Goal: Task Accomplishment & Management: Use online tool/utility

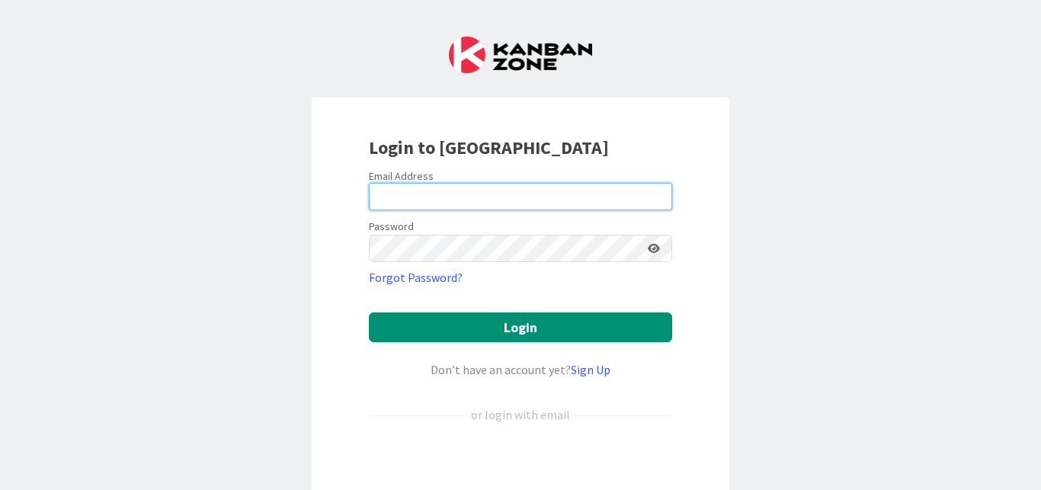
click at [448, 203] on input "email" at bounding box center [520, 196] width 303 height 27
click at [462, 194] on input "email" at bounding box center [520, 196] width 303 height 27
click at [450, 194] on input "email" at bounding box center [520, 196] width 303 height 27
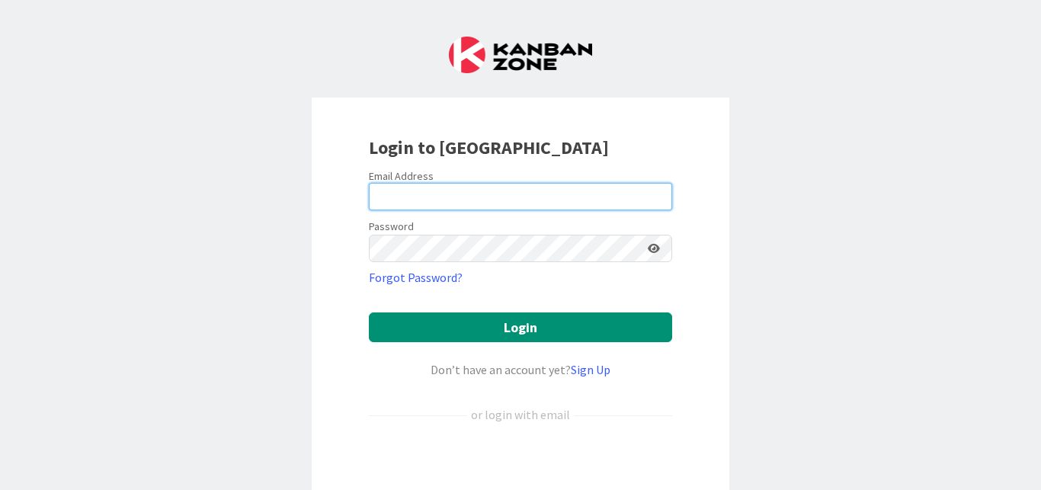
click at [450, 194] on input "email" at bounding box center [520, 196] width 303 height 27
click at [447, 191] on input "email" at bounding box center [520, 196] width 303 height 27
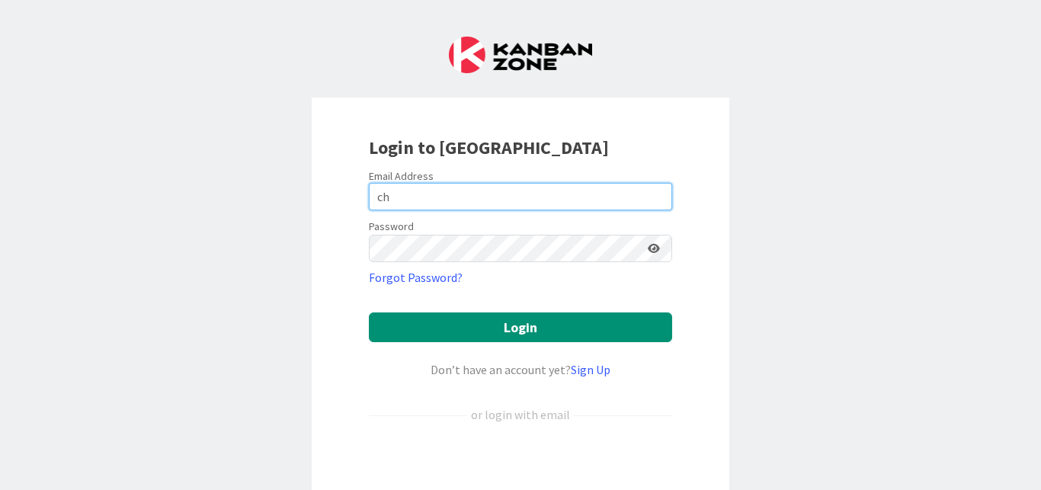
type input "c"
paste input "[EMAIL_ADDRESS][DOMAIN_NAME]"
type input "[EMAIL_ADDRESS][DOMAIN_NAME]"
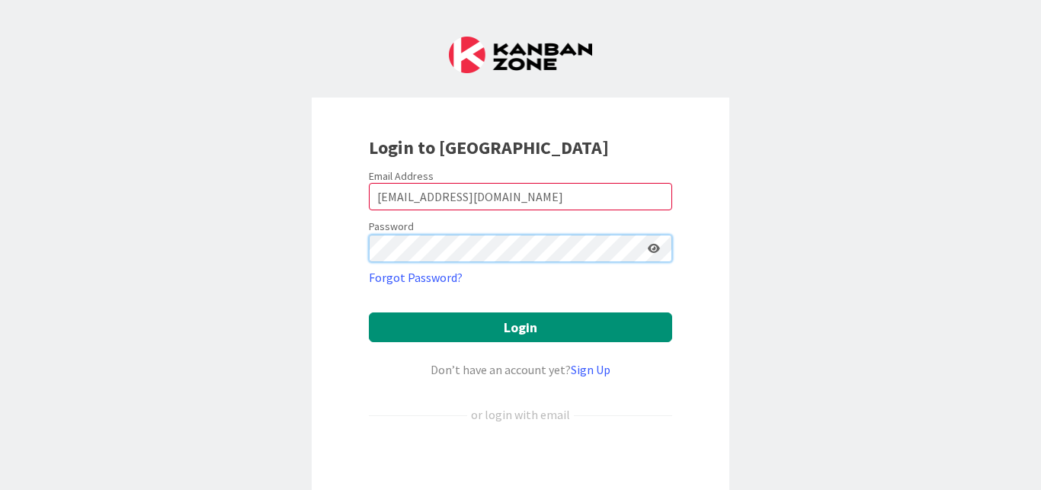
click at [369, 313] on button "Login" at bounding box center [520, 328] width 303 height 30
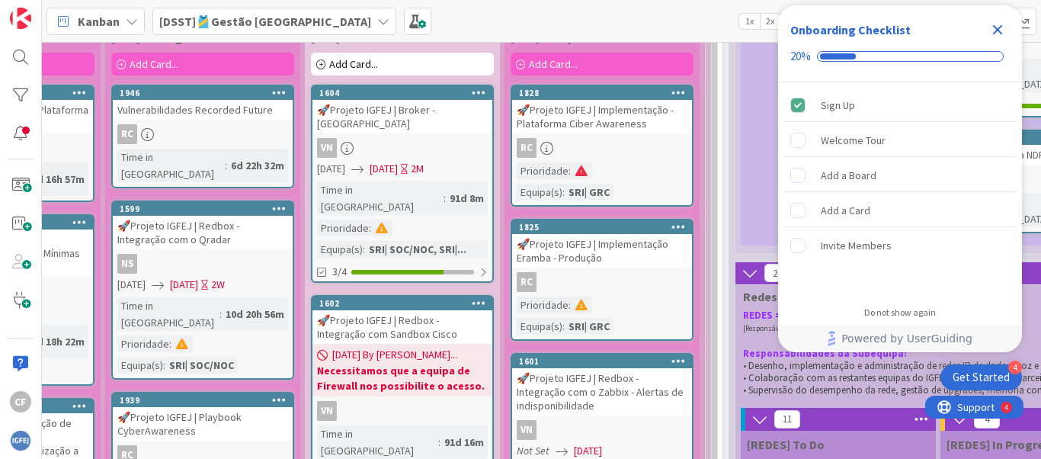
scroll to position [3620, 166]
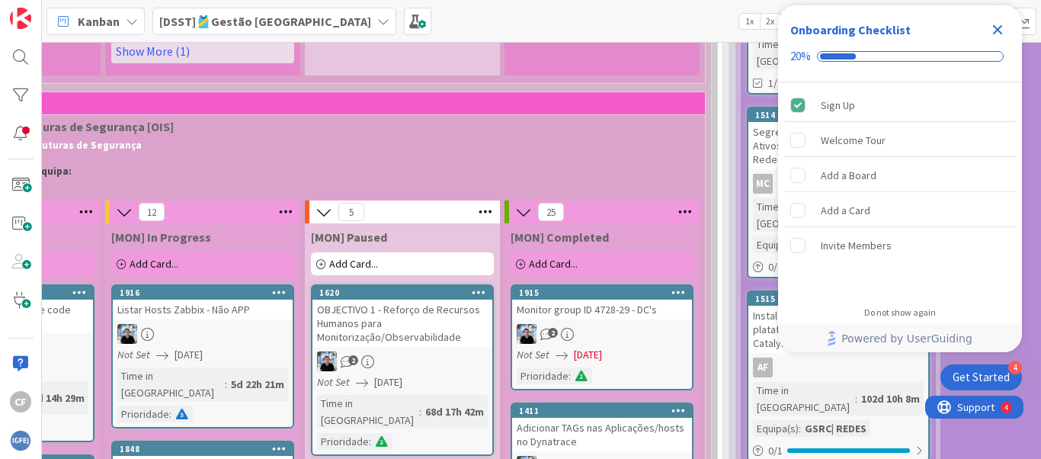
click at [997, 29] on icon "Close Checklist" at bounding box center [998, 30] width 10 height 10
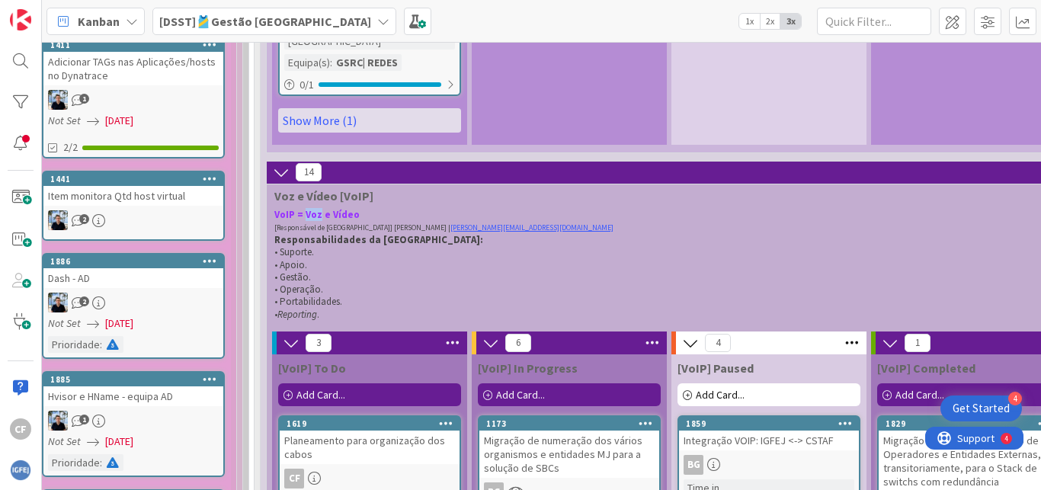
scroll to position [4168, 635]
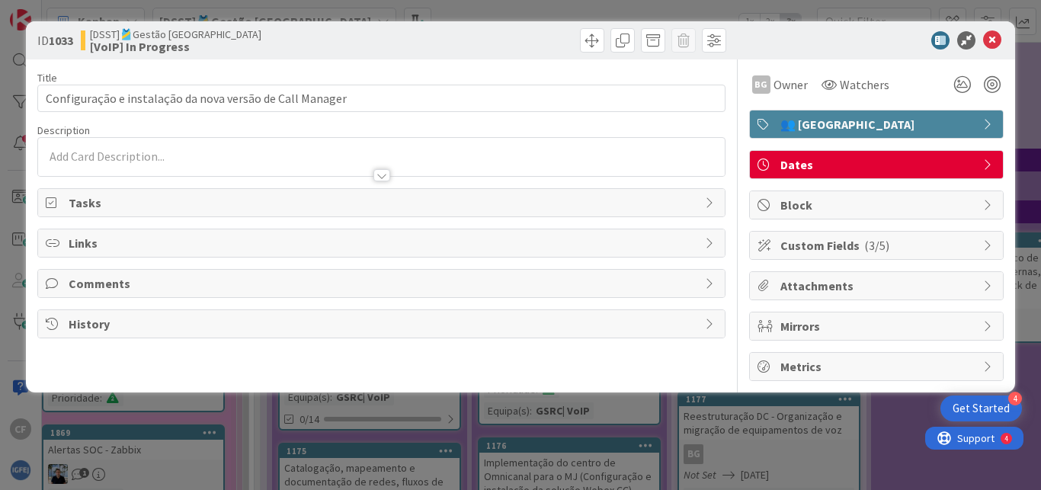
click at [811, 159] on span "Dates" at bounding box center [878, 165] width 195 height 18
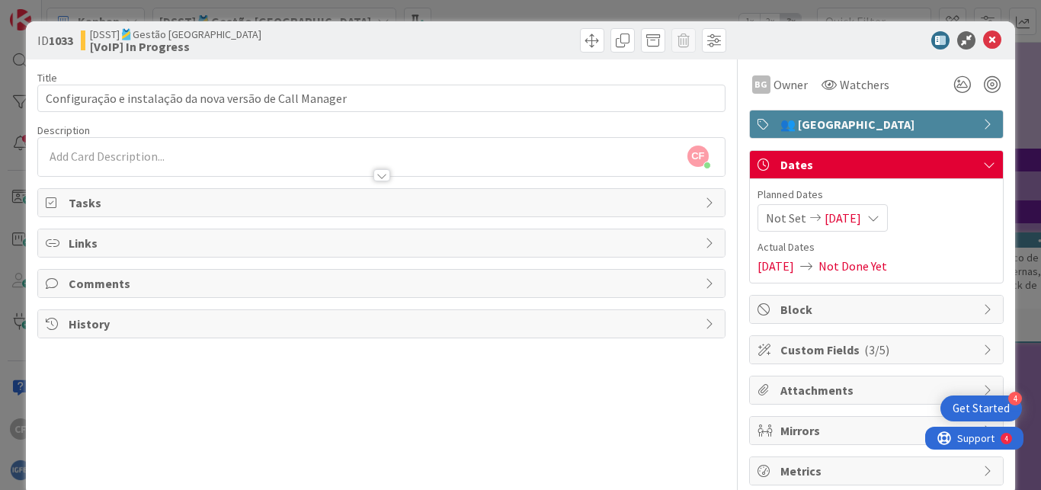
scroll to position [28, 0]
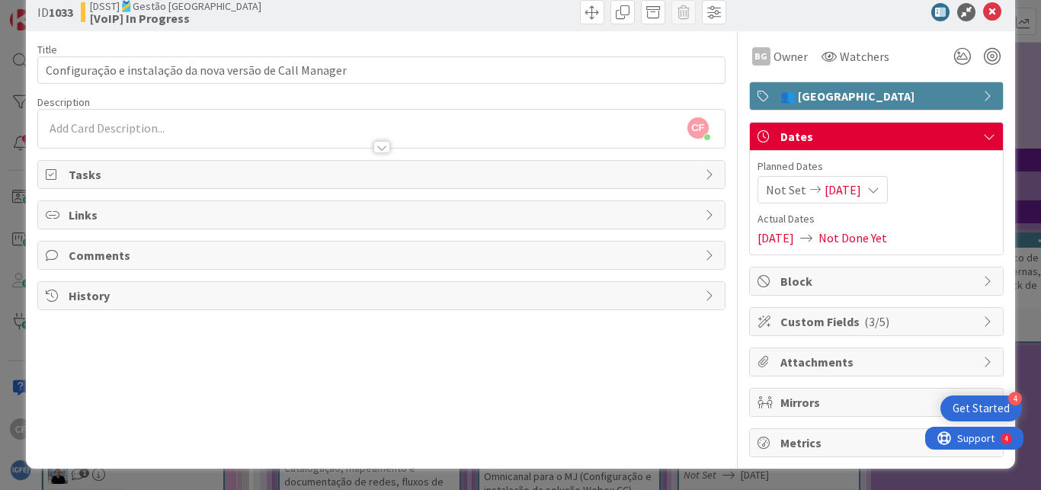
click at [856, 187] on span "[DATE]" at bounding box center [843, 190] width 37 height 18
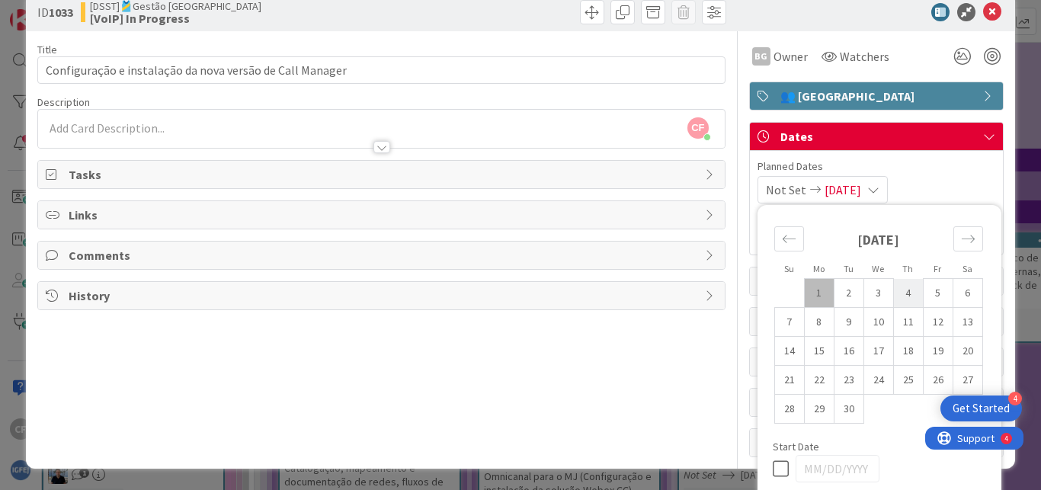
scroll to position [85, 0]
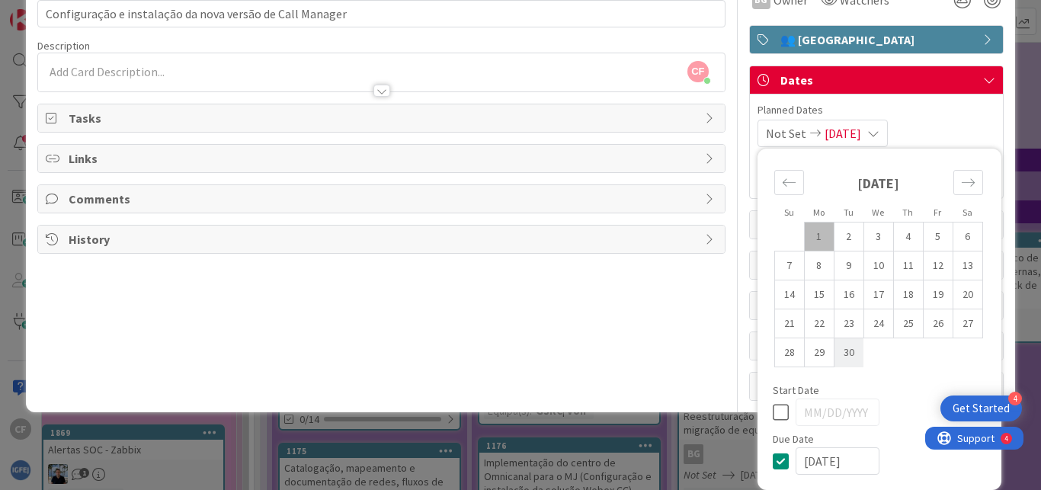
click at [834, 357] on td "30" at bounding box center [849, 352] width 30 height 29
type input "[DATE]"
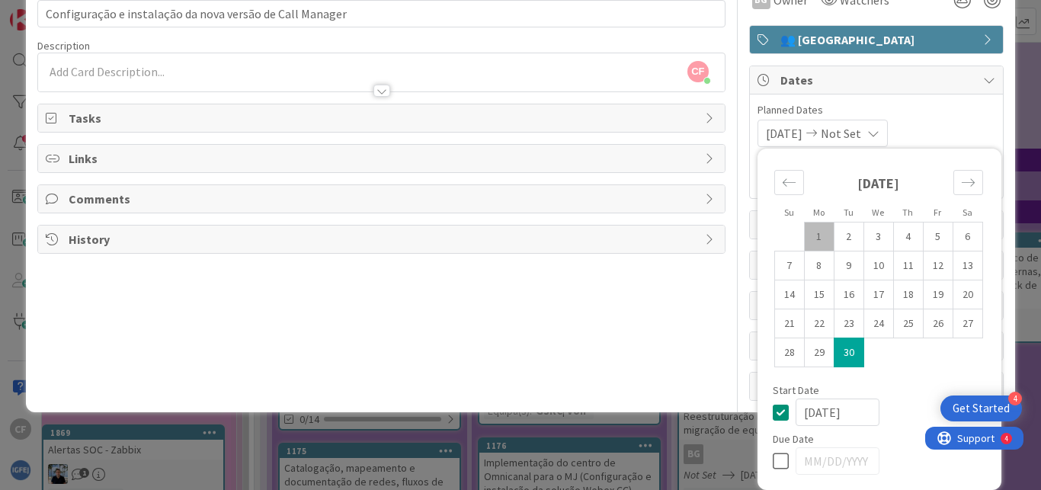
click at [970, 113] on span "Planned Dates" at bounding box center [877, 110] width 238 height 16
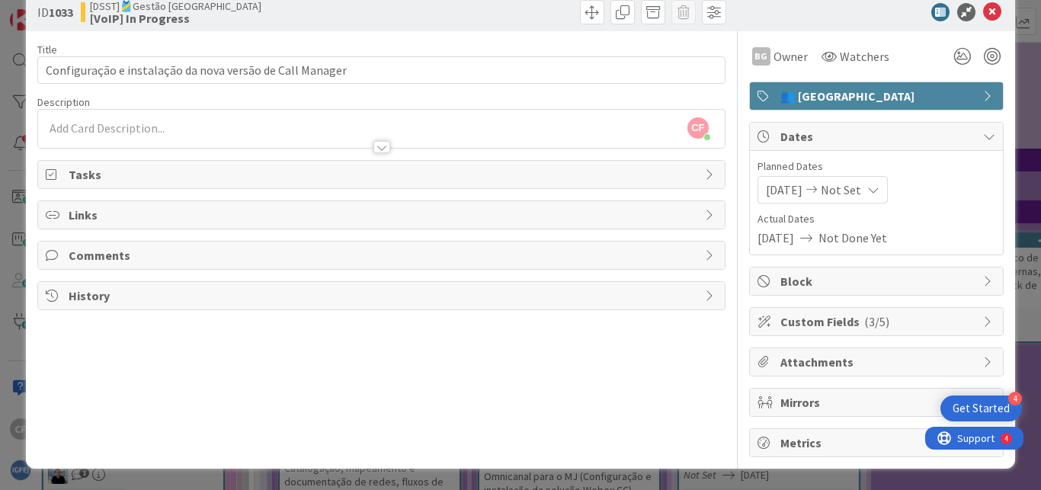
scroll to position [28, 0]
click at [983, 12] on icon at bounding box center [992, 12] width 18 height 18
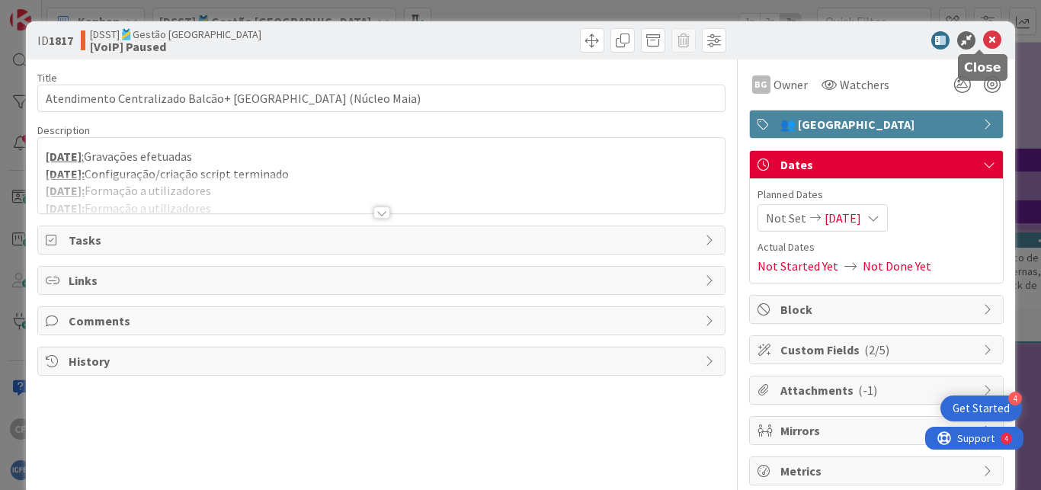
click at [983, 41] on icon at bounding box center [992, 40] width 18 height 18
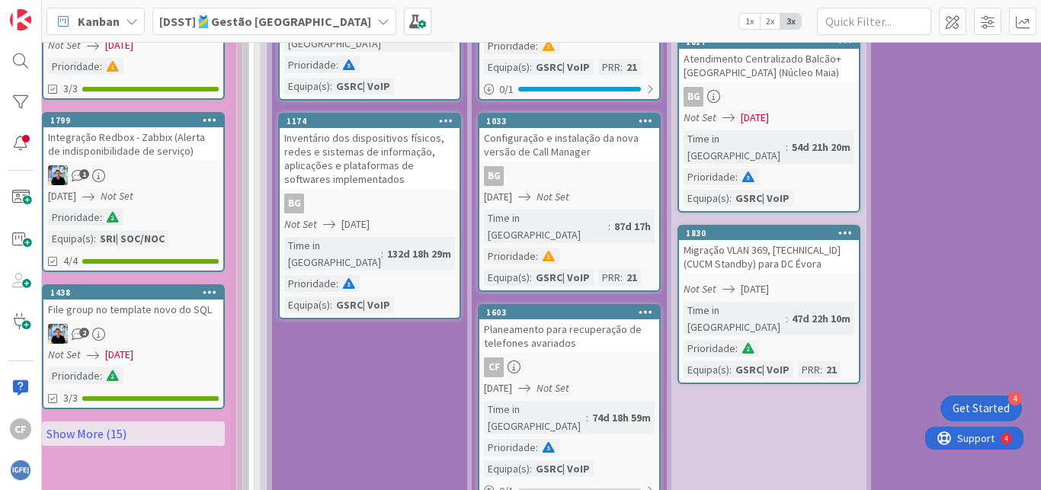
scroll to position [4809, 635]
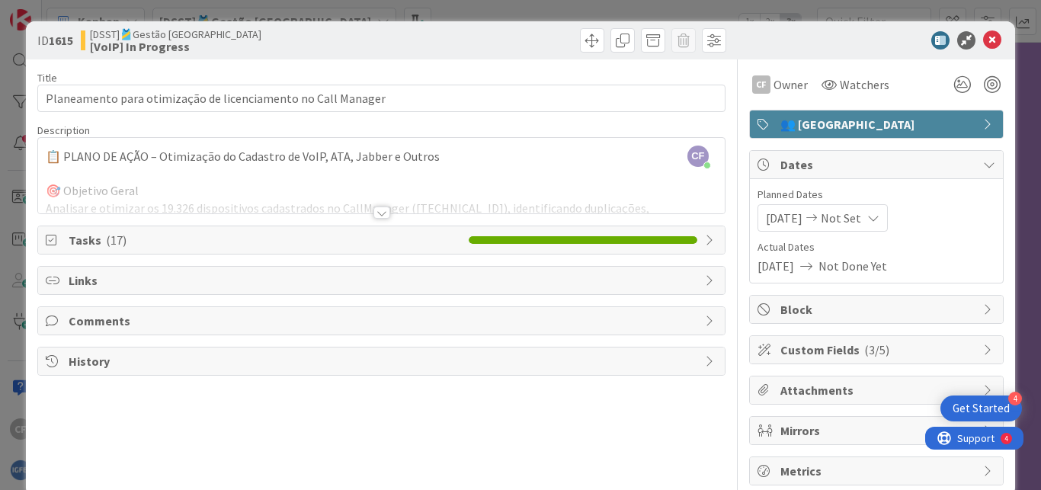
click at [292, 207] on div at bounding box center [381, 194] width 687 height 39
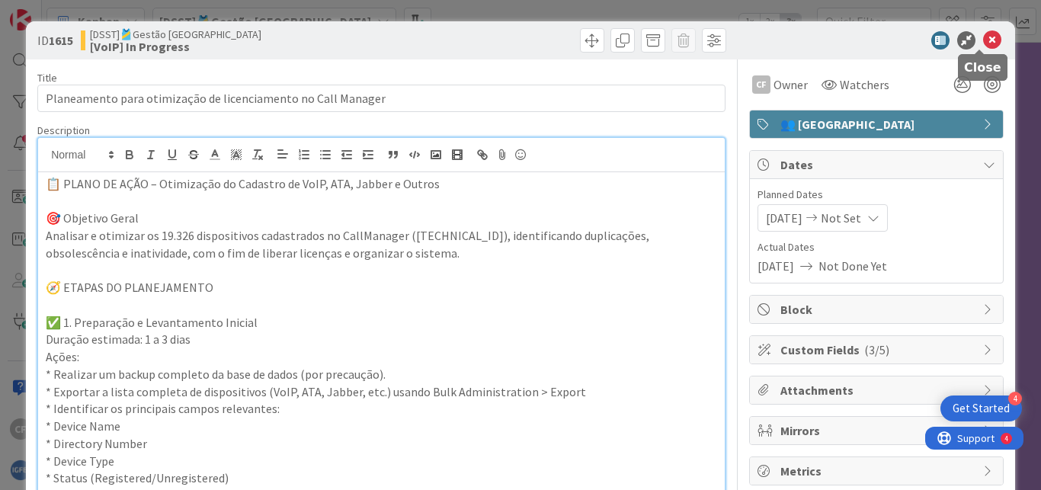
click at [983, 40] on icon at bounding box center [992, 40] width 18 height 18
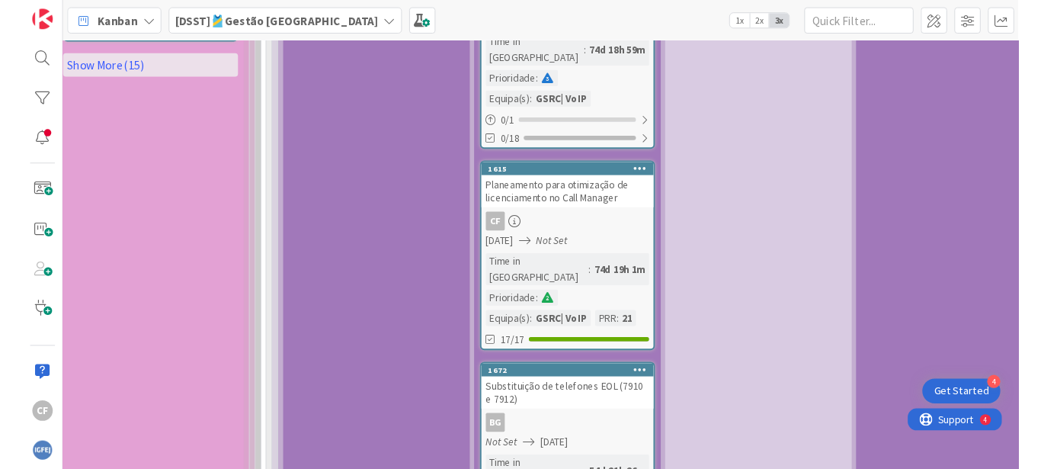
scroll to position [4809, 635]
